Goal: Navigation & Orientation: Find specific page/section

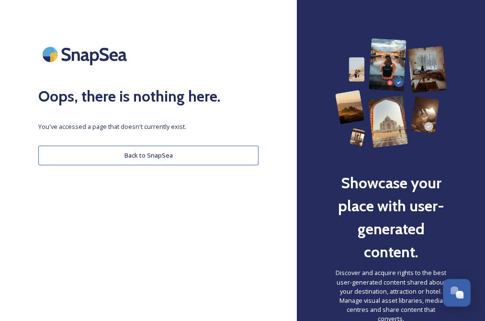
click at [138, 156] on button "Back to SnapSea" at bounding box center [148, 156] width 220 height 20
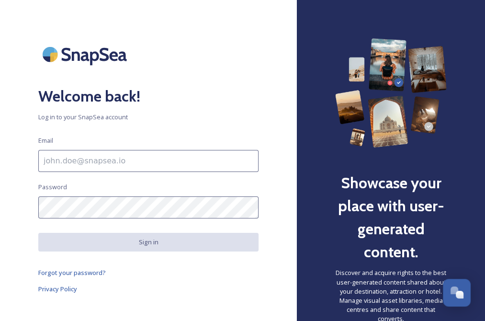
type input "[EMAIL_ADDRESS][DOMAIN_NAME]"
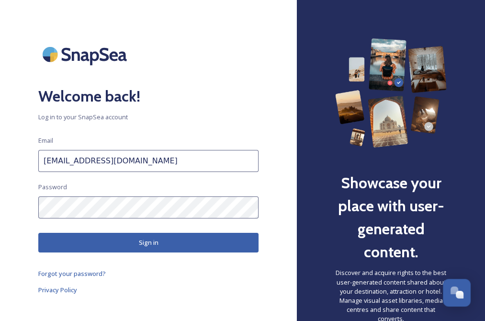
click at [97, 165] on input "[EMAIL_ADDRESS][DOMAIN_NAME]" at bounding box center [148, 161] width 220 height 22
click at [234, 241] on button "Sign in" at bounding box center [148, 243] width 220 height 20
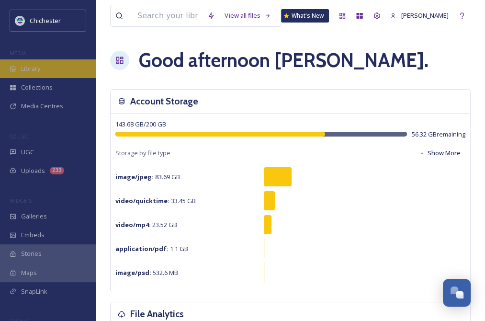
click at [31, 68] on span "Library" at bounding box center [30, 68] width 19 height 9
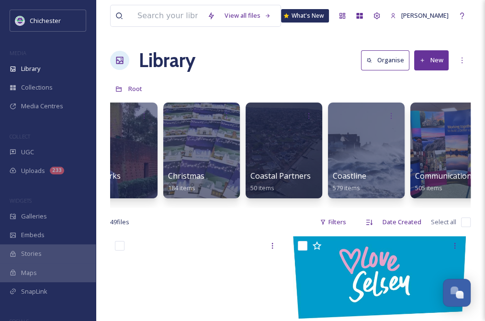
scroll to position [0, 340]
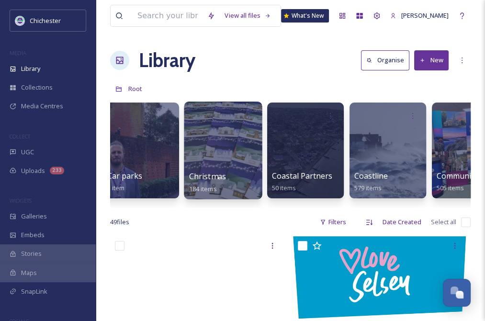
click at [217, 156] on div at bounding box center [223, 151] width 78 height 98
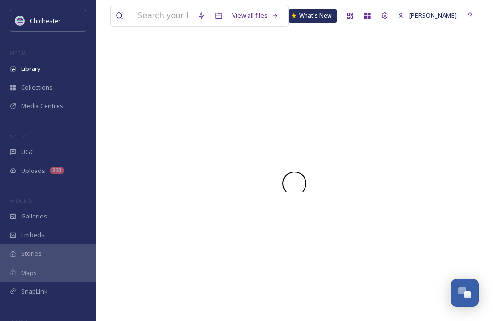
click at [217, 156] on div at bounding box center [294, 183] width 368 height 275
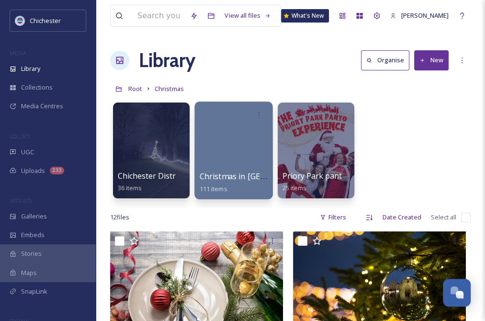
click at [228, 163] on div at bounding box center [234, 151] width 78 height 98
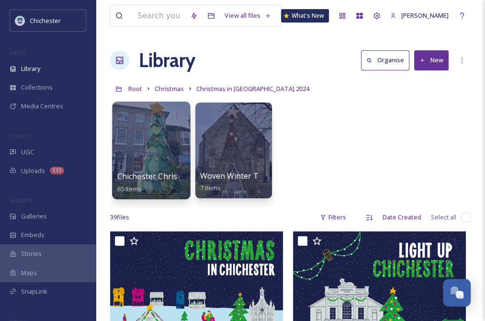
click at [163, 147] on div at bounding box center [151, 151] width 78 height 98
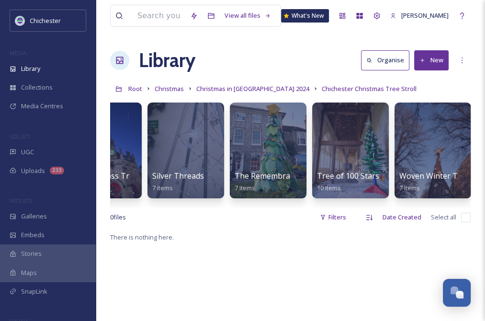
scroll to position [0, 463]
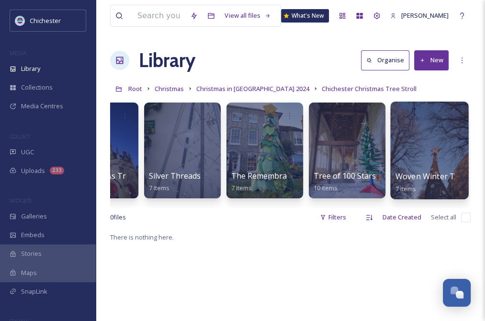
click at [442, 162] on div at bounding box center [430, 151] width 78 height 98
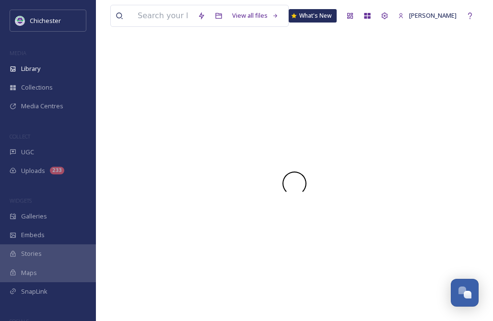
click at [442, 162] on div at bounding box center [294, 183] width 368 height 275
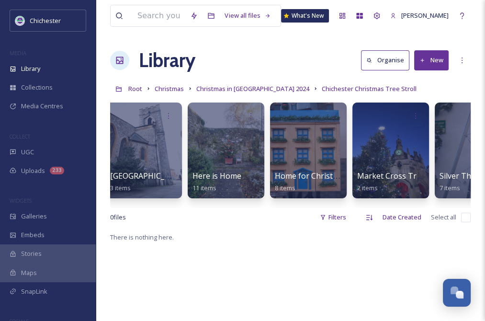
scroll to position [0, 192]
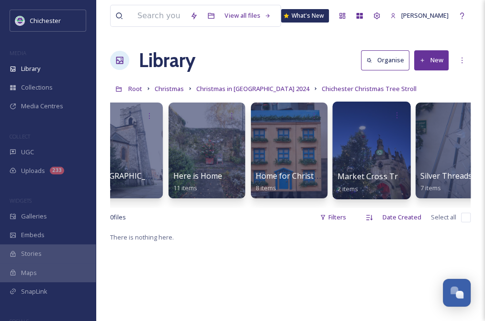
click at [386, 145] on div at bounding box center [372, 151] width 78 height 98
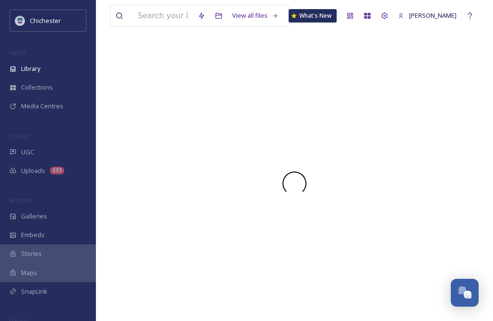
click at [386, 145] on div at bounding box center [294, 183] width 368 height 275
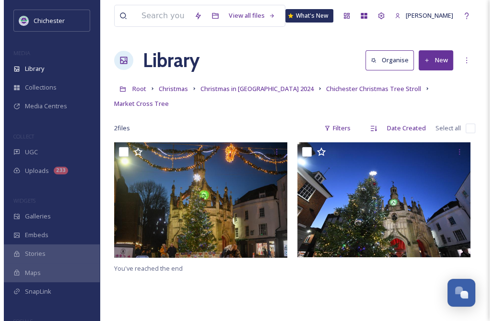
scroll to position [96, 0]
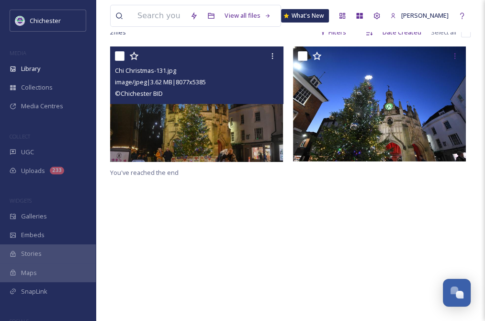
click at [242, 125] on img at bounding box center [196, 103] width 173 height 115
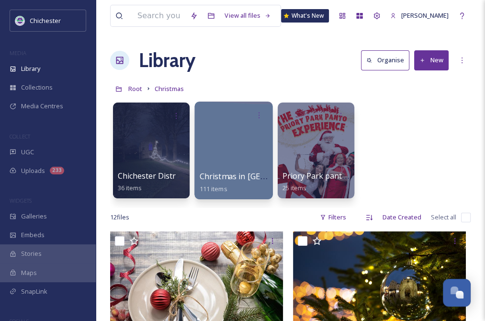
click at [238, 161] on div at bounding box center [234, 151] width 78 height 98
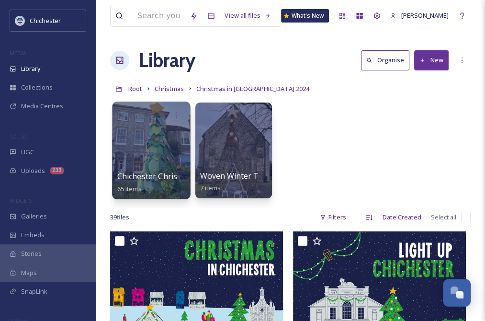
click at [163, 149] on div at bounding box center [151, 151] width 78 height 98
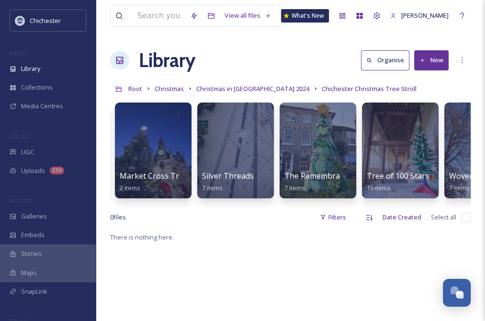
scroll to position [0, 463]
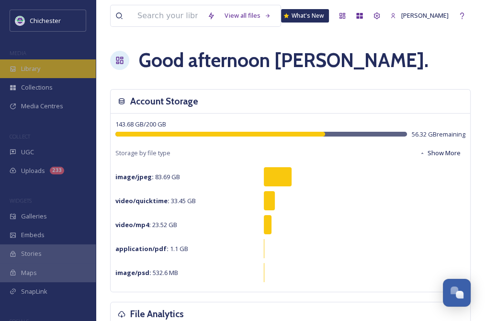
click at [27, 66] on span "Library" at bounding box center [30, 68] width 19 height 9
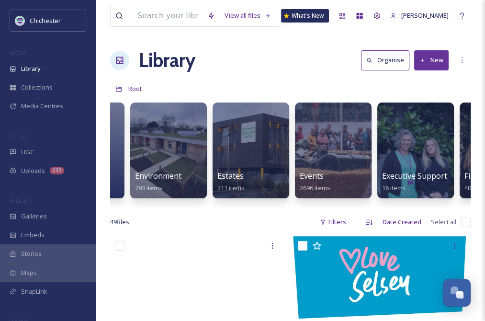
scroll to position [0, 1725]
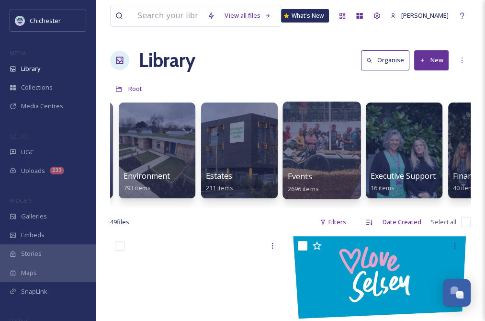
click at [315, 148] on div at bounding box center [322, 151] width 78 height 98
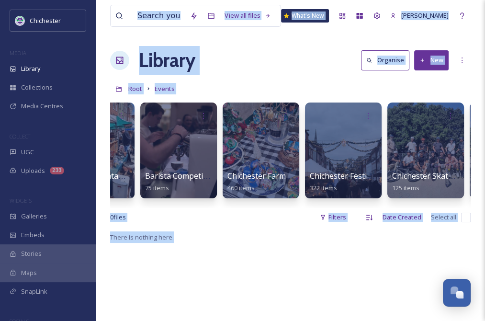
scroll to position [0, 290]
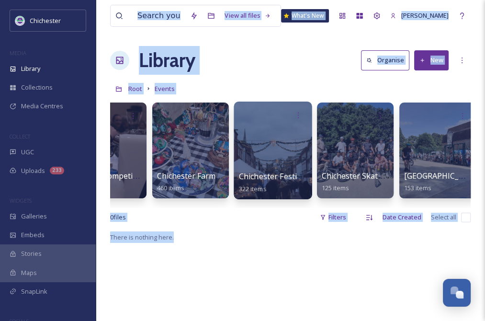
click at [287, 153] on div at bounding box center [273, 151] width 78 height 98
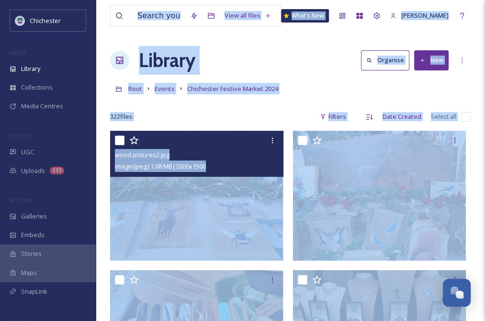
click at [239, 196] on img at bounding box center [196, 196] width 173 height 130
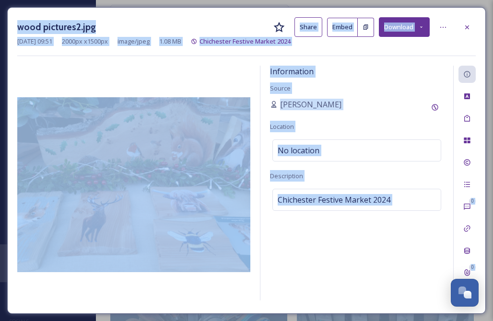
click at [319, 275] on div "Information Source [PERSON_NAME] Location No location Description Chichester Fe…" at bounding box center [356, 183] width 193 height 235
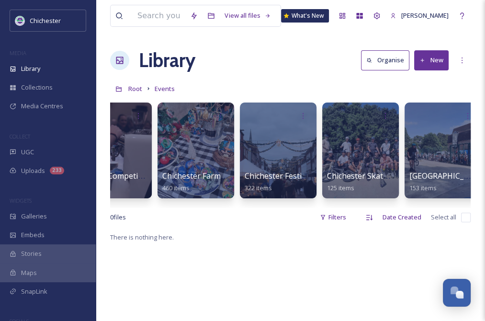
scroll to position [0, 339]
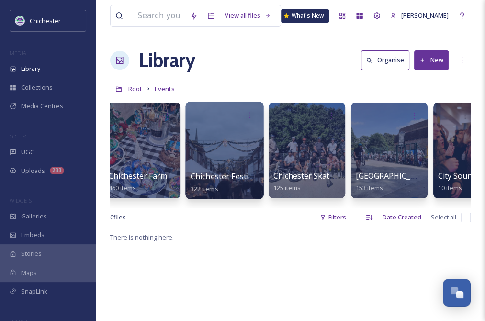
click at [222, 155] on div at bounding box center [224, 151] width 78 height 98
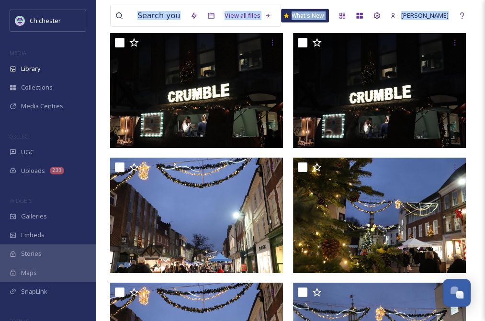
scroll to position [6708, 0]
